Goal: Task Accomplishment & Management: Use online tool/utility

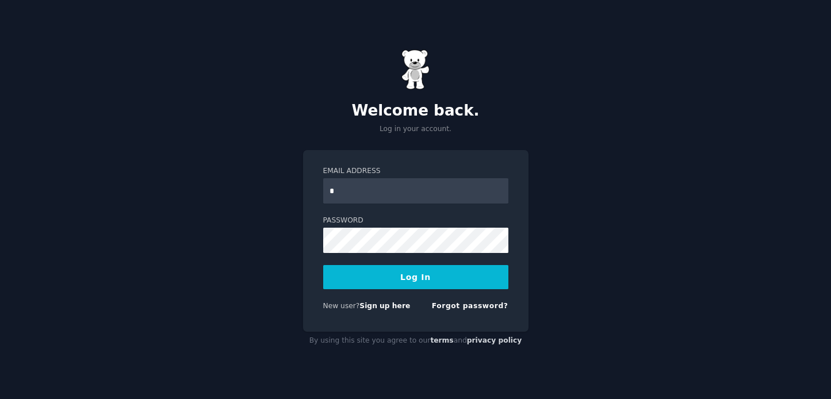
type input "**********"
click at [323, 265] on button "Log In" at bounding box center [415, 277] width 185 height 24
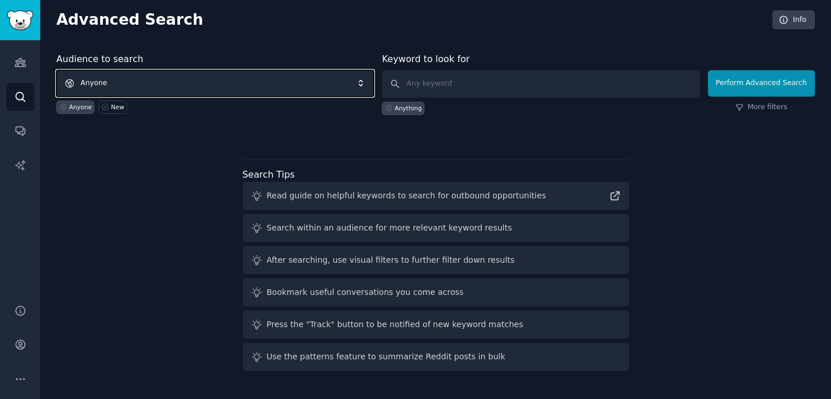
click at [229, 89] on span "Anyone" at bounding box center [214, 83] width 317 height 26
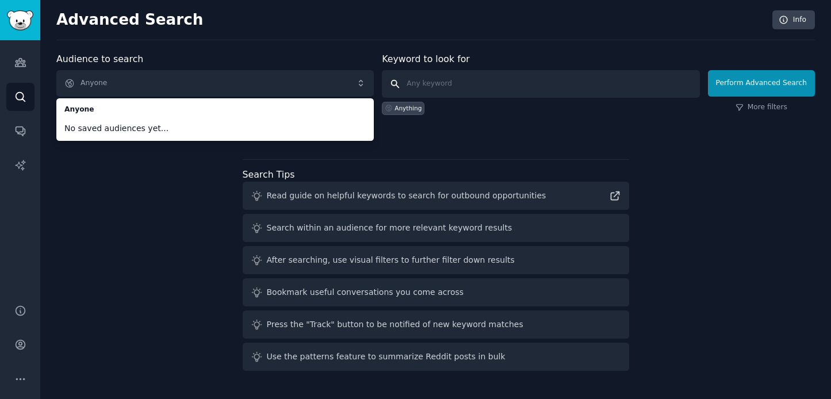
click at [522, 75] on input "text" at bounding box center [540, 84] width 317 height 28
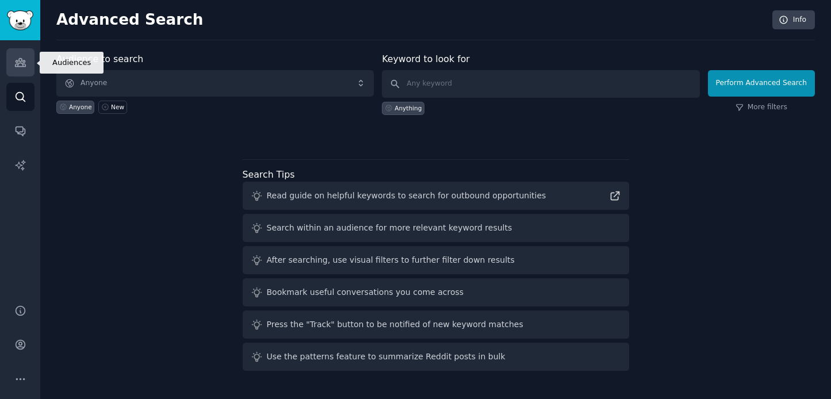
click at [15, 70] on link "Audiences" at bounding box center [20, 62] width 28 height 28
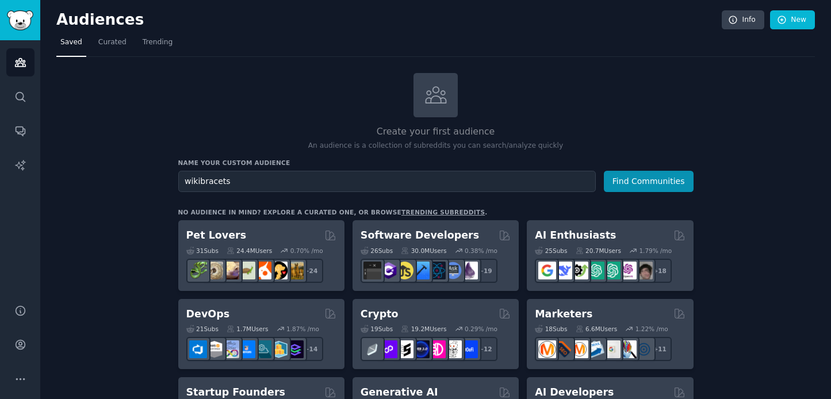
click at [604, 171] on button "Find Communities" at bounding box center [649, 181] width 90 height 21
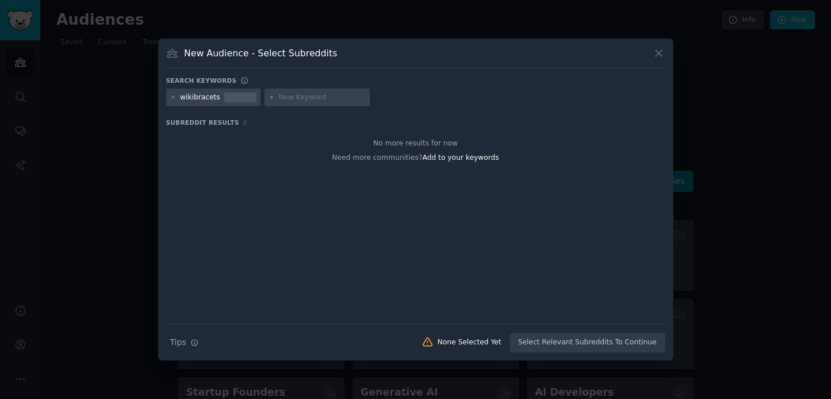
click at [655, 54] on icon at bounding box center [658, 53] width 12 height 12
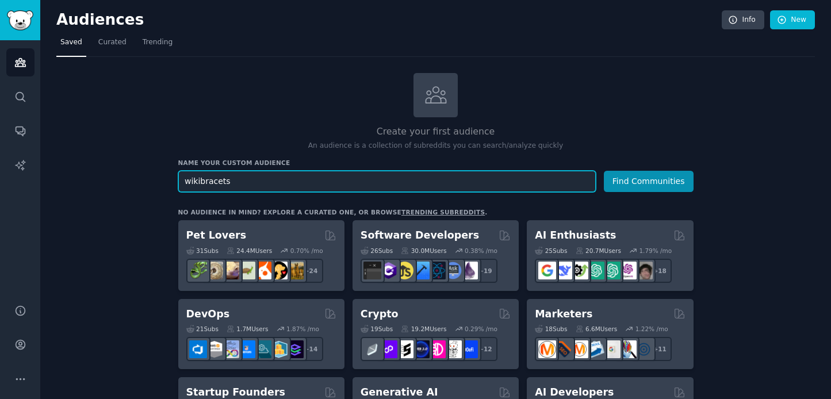
click at [374, 187] on input "wikibracets" at bounding box center [386, 181] width 417 height 21
type input "wikibrackets"
click at [604, 171] on button "Find Communities" at bounding box center [649, 181] width 90 height 21
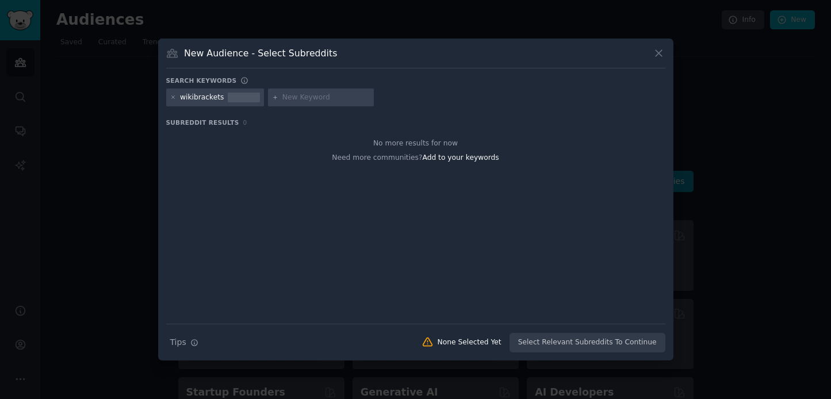
click at [659, 53] on icon at bounding box center [658, 53] width 6 height 6
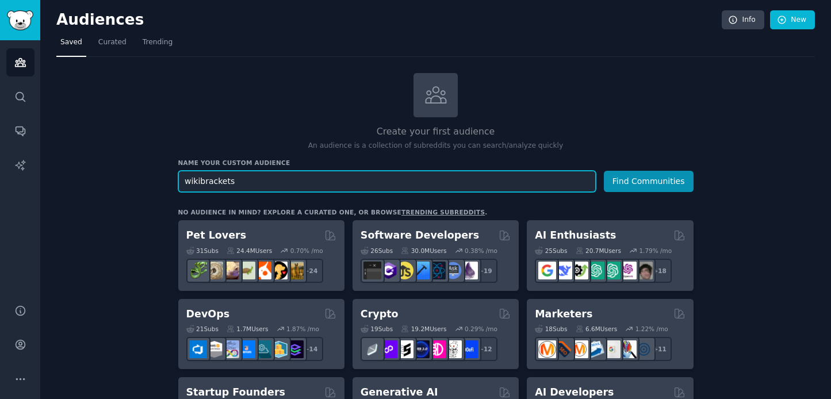
click at [344, 185] on input "wikibrackets" at bounding box center [386, 181] width 417 height 21
type input "sports brackets"
click at [604, 171] on button "Find Communities" at bounding box center [649, 181] width 90 height 21
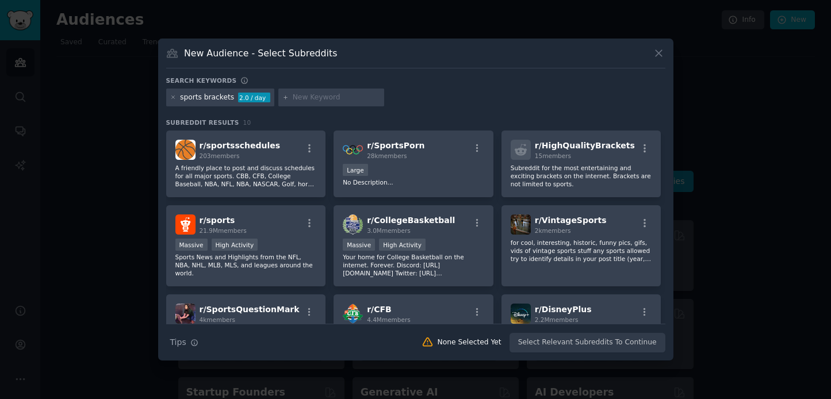
click at [654, 53] on icon at bounding box center [658, 53] width 12 height 12
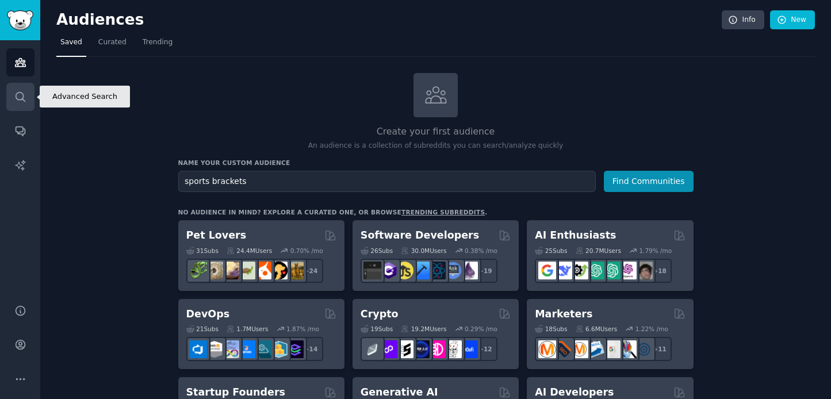
click at [14, 93] on icon "Sidebar" at bounding box center [20, 97] width 12 height 12
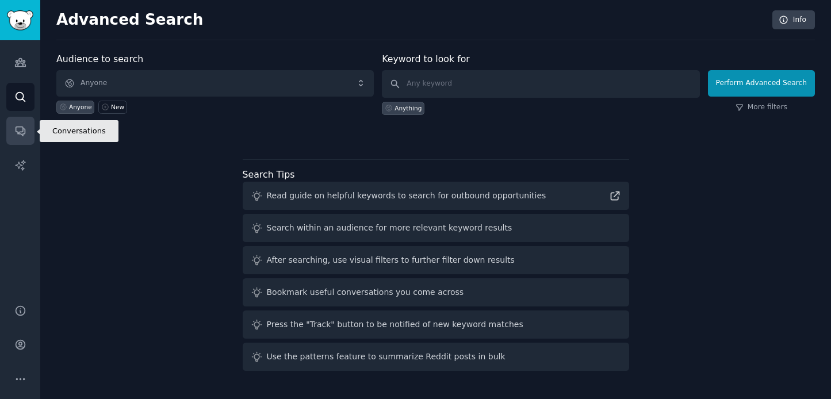
click at [22, 140] on link "Conversations" at bounding box center [20, 131] width 28 height 28
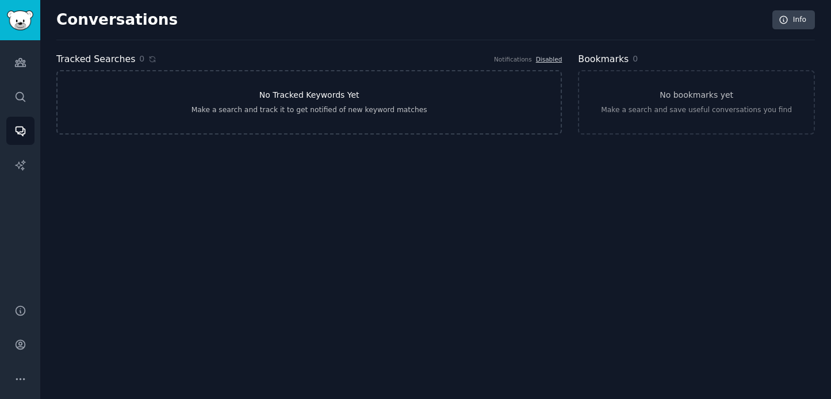
click at [364, 90] on link "No Tracked Keywords Yet Make a search and track it to get notified of new keywo…" at bounding box center [308, 102] width 505 height 64
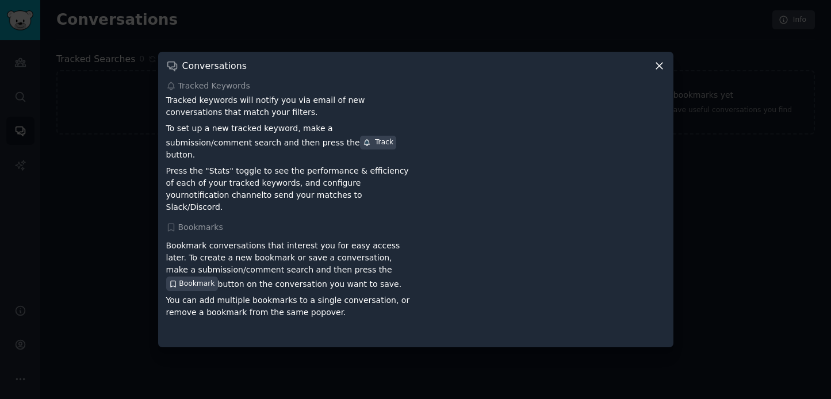
click at [102, 145] on div at bounding box center [415, 199] width 831 height 399
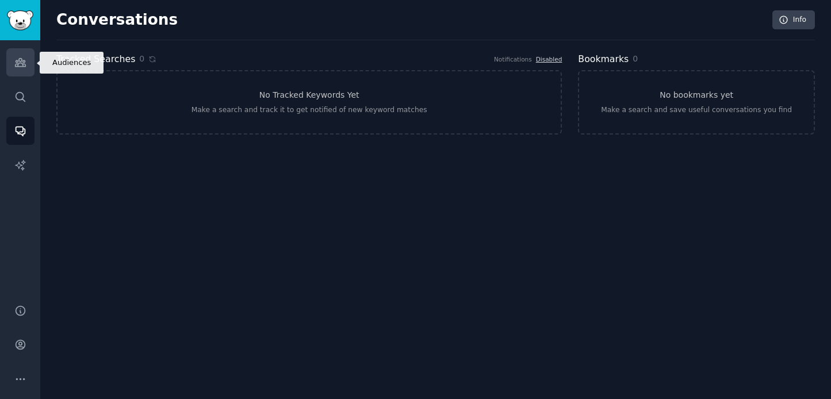
click at [31, 61] on link "Audiences" at bounding box center [20, 62] width 28 height 28
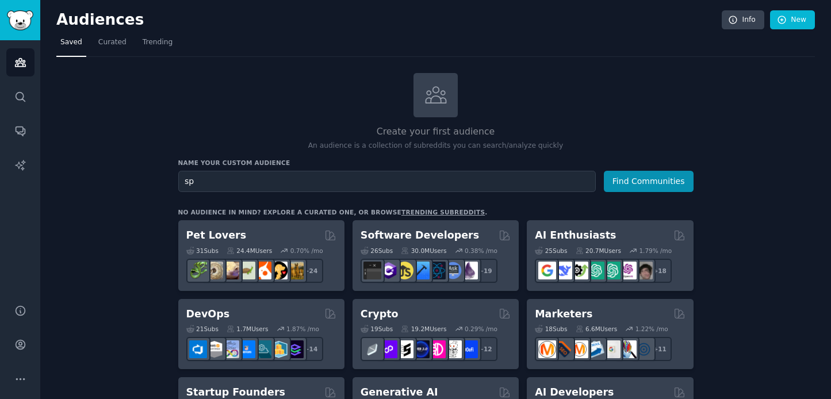
type input "s"
type input "brackets"
click at [604, 171] on button "Find Communities" at bounding box center [649, 181] width 90 height 21
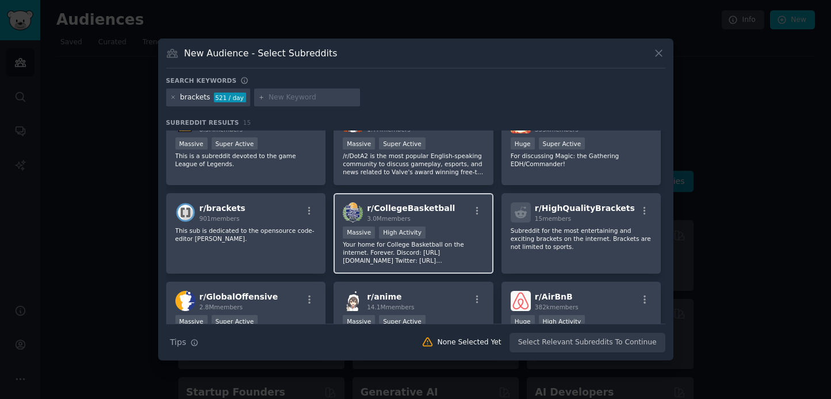
scroll to position [36, 0]
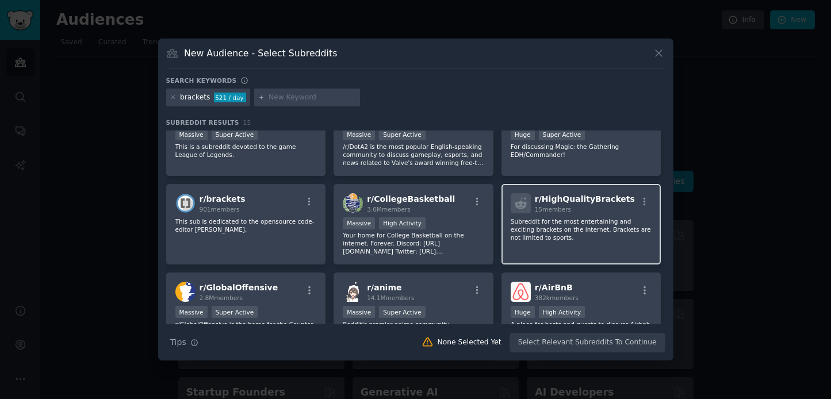
click at [528, 237] on p "Subreddit for the most entertaining and exciting brackets on the internet. Brac…" at bounding box center [580, 229] width 141 height 24
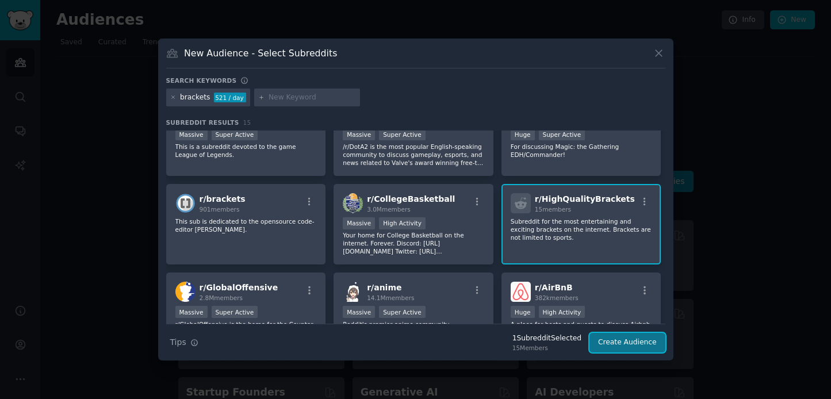
click at [603, 343] on button "Create Audience" at bounding box center [627, 343] width 76 height 20
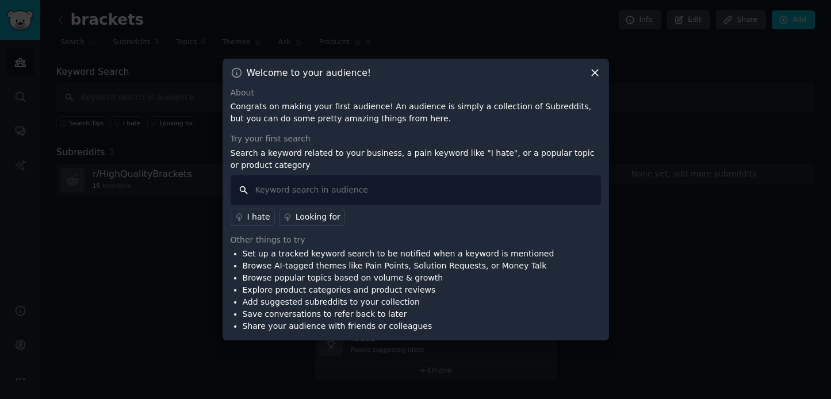
click at [332, 186] on input "text" at bounding box center [415, 189] width 370 height 29
type input "s"
click at [313, 217] on div "Looking for" at bounding box center [317, 217] width 45 height 12
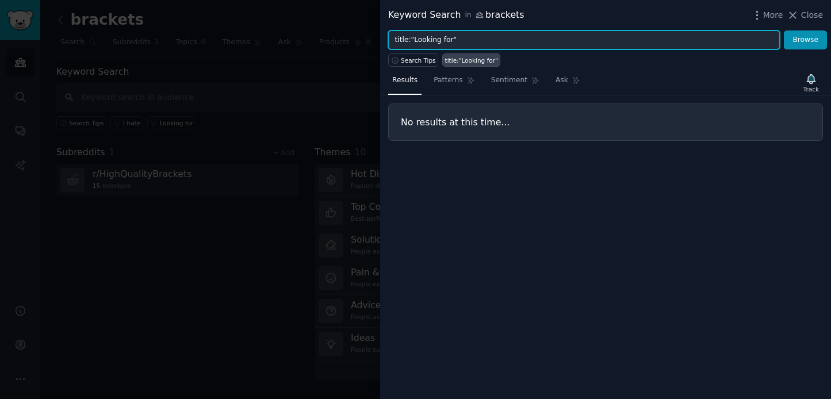
click at [537, 39] on input "title:"Looking for"" at bounding box center [583, 40] width 391 height 20
click at [783, 30] on button "Browse" at bounding box center [804, 40] width 43 height 20
drag, startPoint x: 494, startPoint y: 36, endPoint x: 454, endPoint y: 36, distance: 39.7
click at [454, 36] on input "title:"Looking for"social media brackets" at bounding box center [583, 40] width 391 height 20
type input "title:"Looking for" brackets"
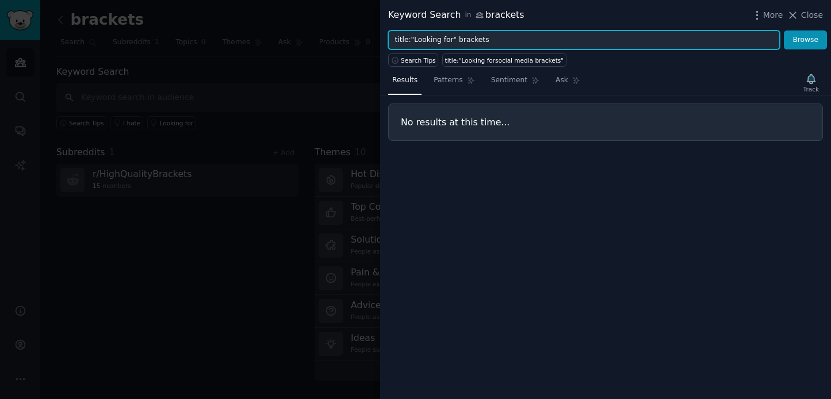
click at [783, 30] on button "Browse" at bounding box center [804, 40] width 43 height 20
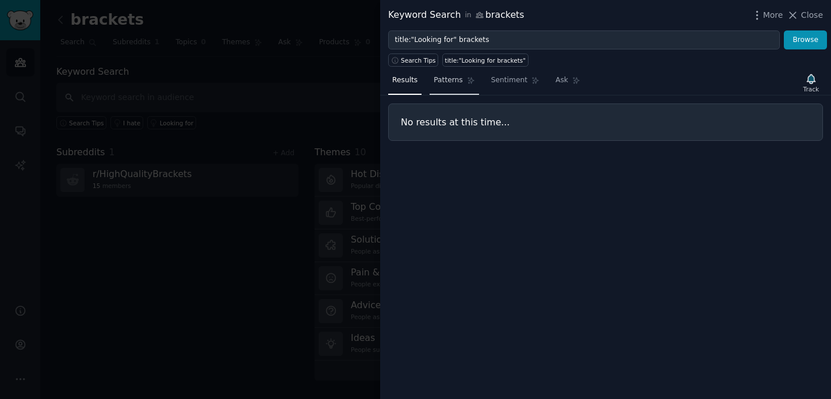
click at [449, 83] on span "Patterns" at bounding box center [447, 80] width 29 height 10
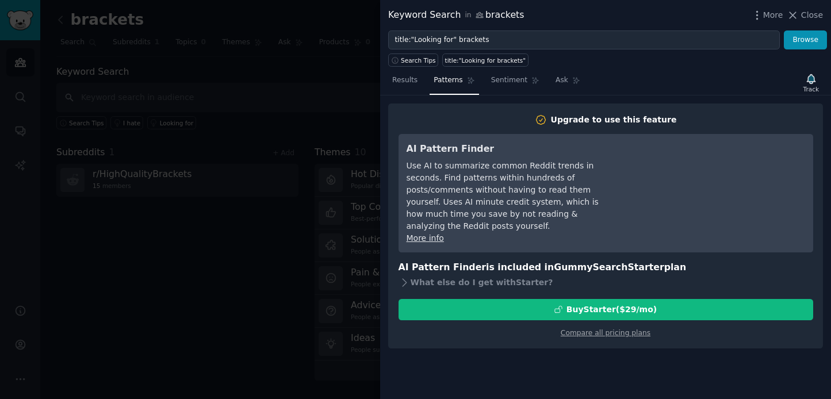
click at [267, 229] on div at bounding box center [415, 199] width 831 height 399
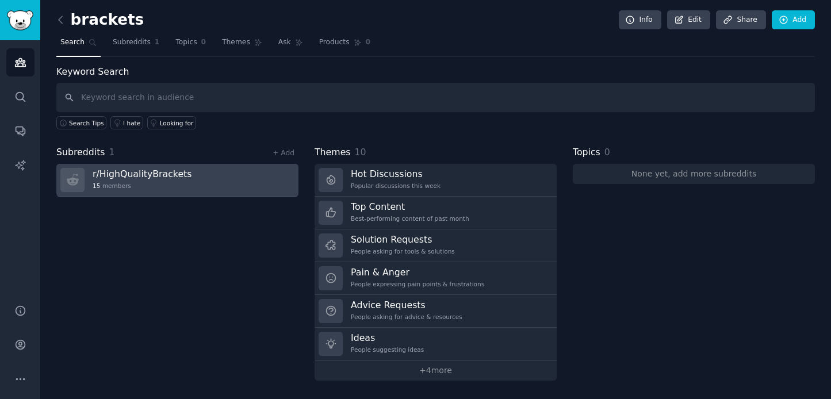
click at [232, 187] on link "r/ HighQualityBrackets 15 members" at bounding box center [177, 180] width 242 height 33
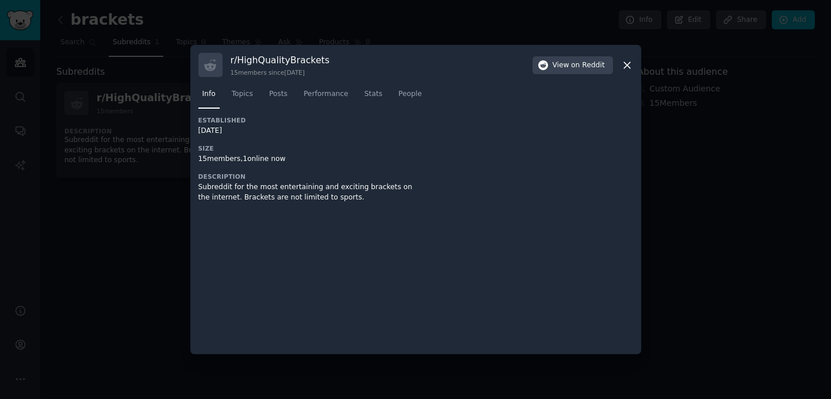
click at [145, 231] on div at bounding box center [415, 199] width 831 height 399
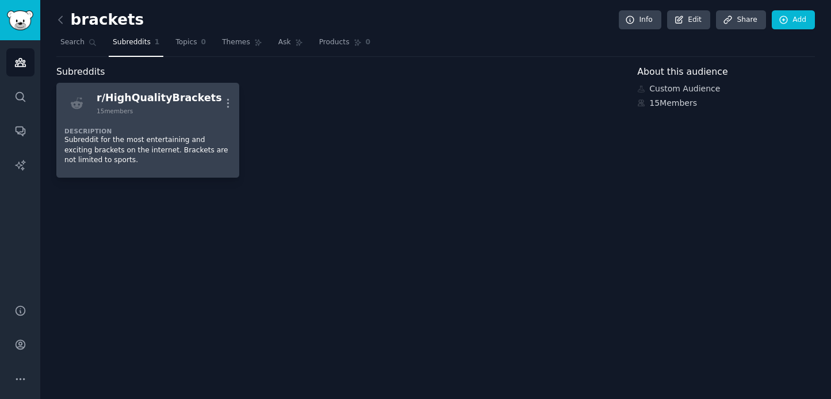
click at [181, 134] on dt "Description" at bounding box center [147, 131] width 167 height 8
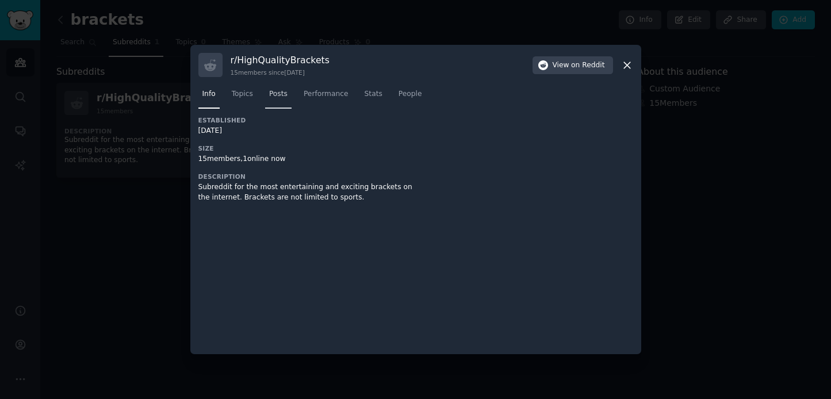
click at [279, 93] on span "Posts" at bounding box center [278, 94] width 18 height 10
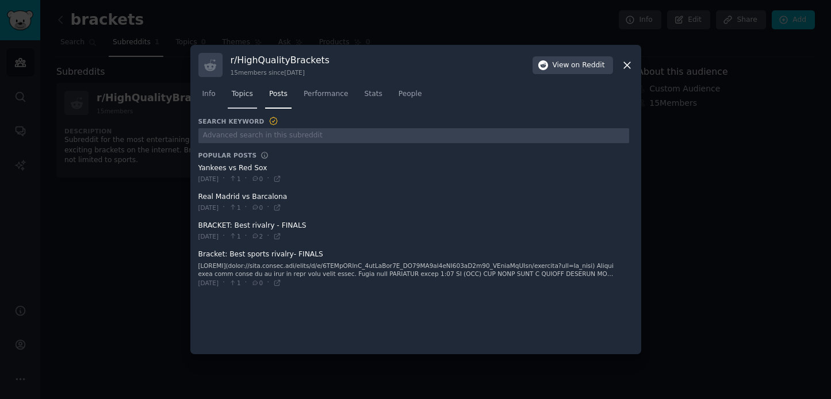
click at [246, 97] on span "Topics" at bounding box center [242, 94] width 21 height 10
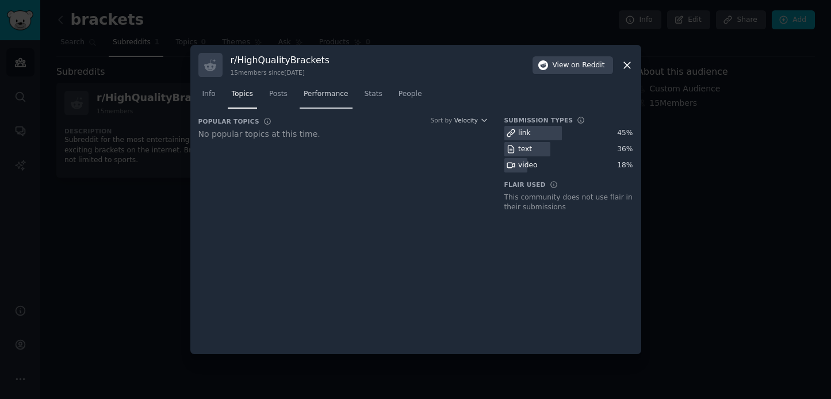
click at [314, 101] on link "Performance" at bounding box center [325, 97] width 53 height 24
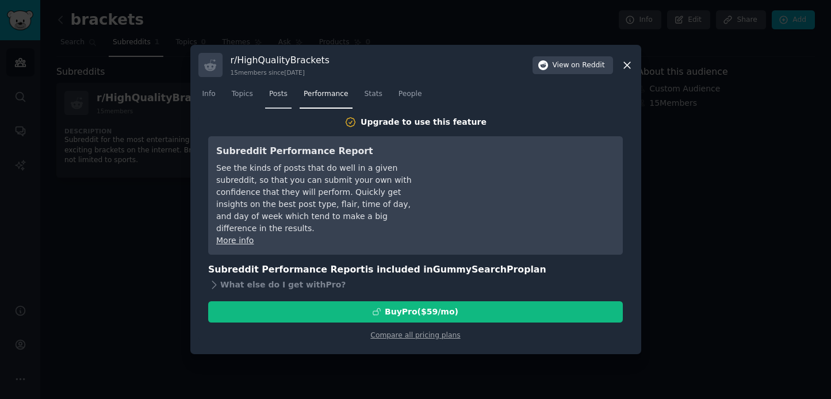
click at [271, 97] on span "Posts" at bounding box center [278, 94] width 18 height 10
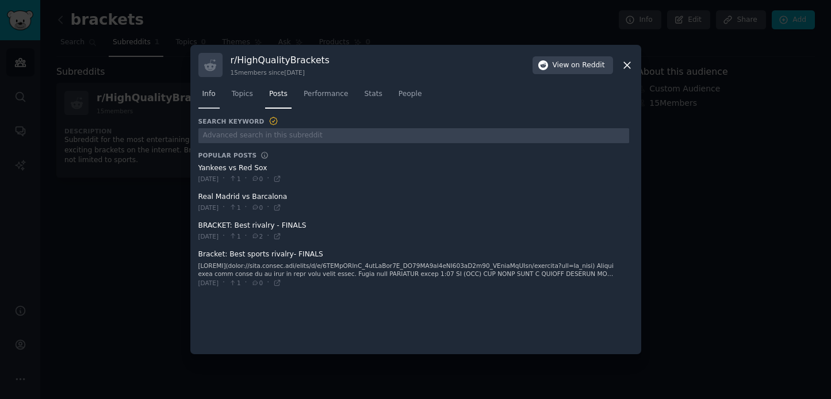
click at [205, 91] on span "Info" at bounding box center [208, 94] width 13 height 10
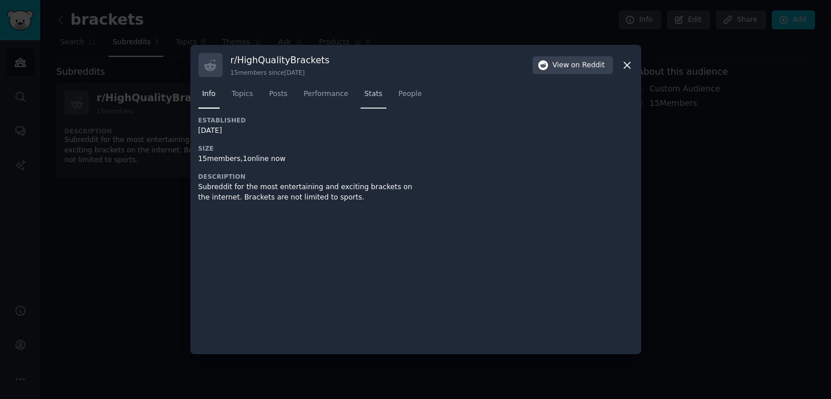
click at [372, 96] on span "Stats" at bounding box center [373, 94] width 18 height 10
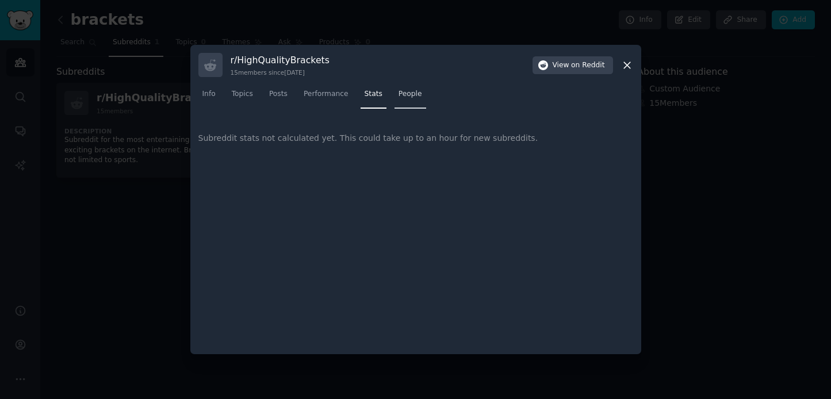
click at [406, 96] on span "People" at bounding box center [410, 94] width 24 height 10
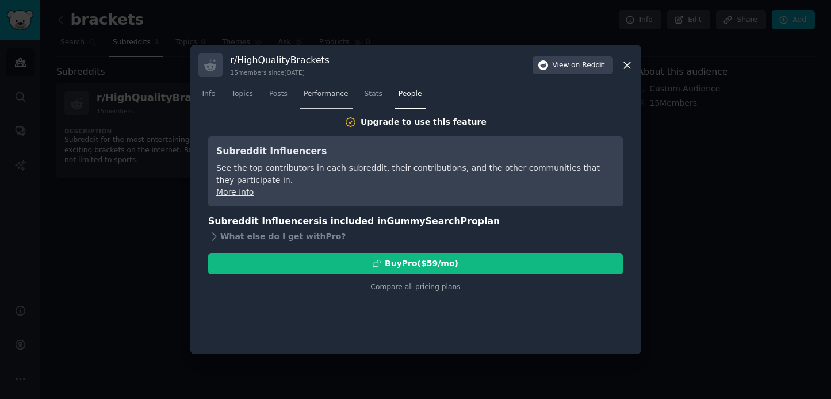
click at [322, 93] on span "Performance" at bounding box center [325, 94] width 45 height 10
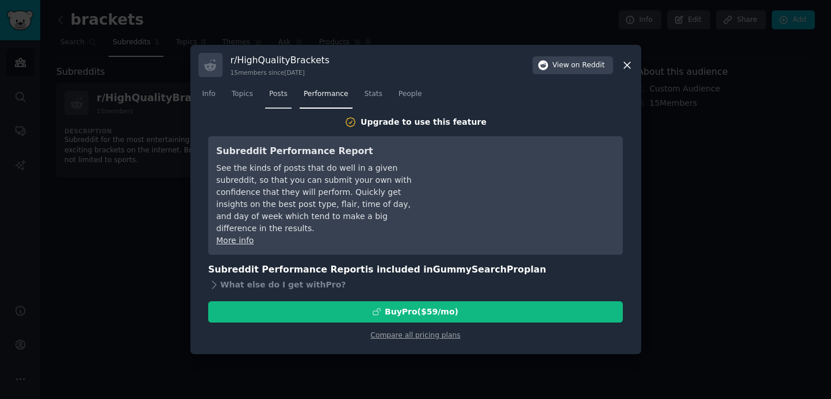
click at [289, 95] on link "Posts" at bounding box center [278, 97] width 26 height 24
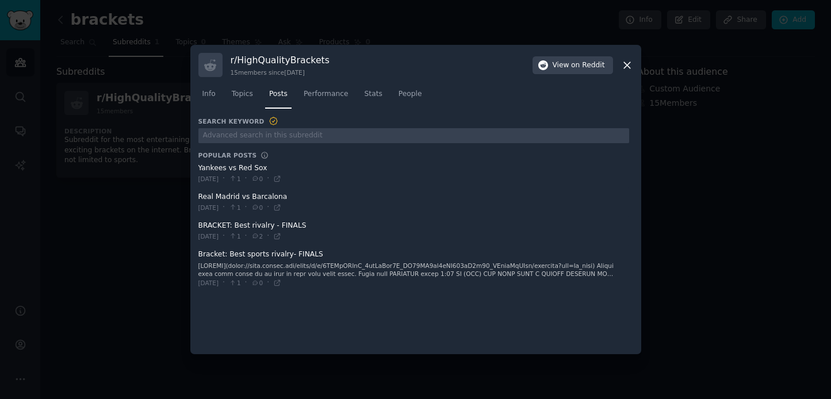
click at [134, 261] on div at bounding box center [415, 199] width 831 height 399
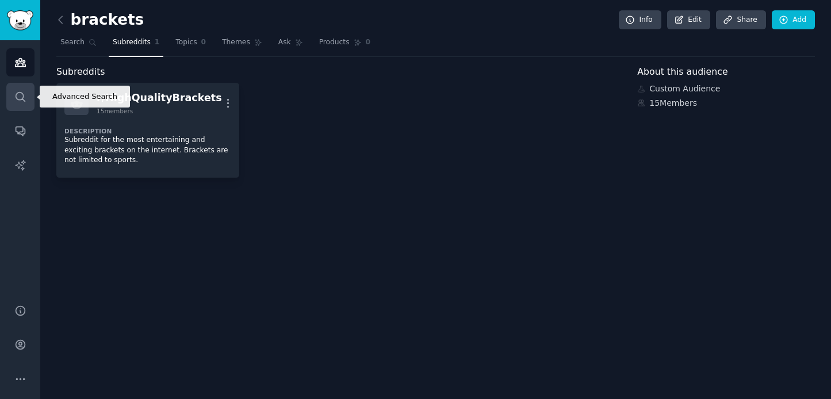
click at [14, 101] on icon "Sidebar" at bounding box center [20, 97] width 12 height 12
